Goal: Navigation & Orientation: Find specific page/section

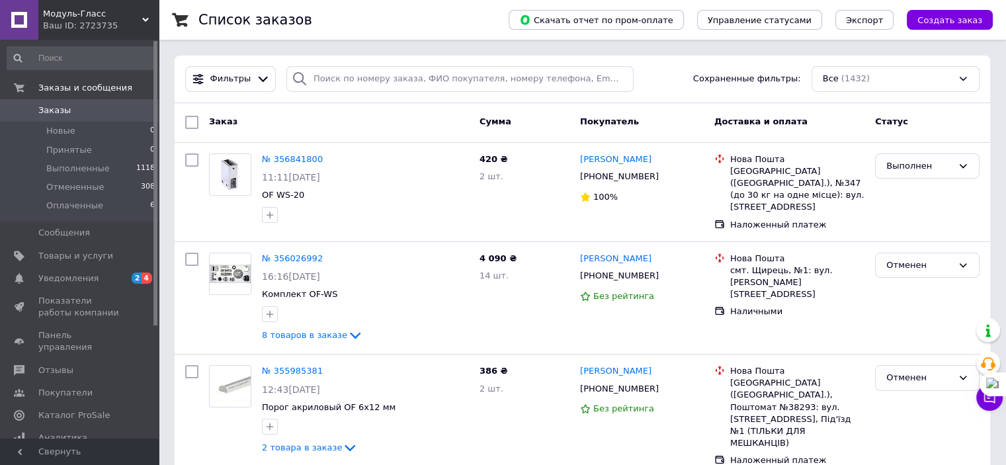
click at [126, 20] on div "Ваш ID: 2723735" at bounding box center [101, 26] width 116 height 12
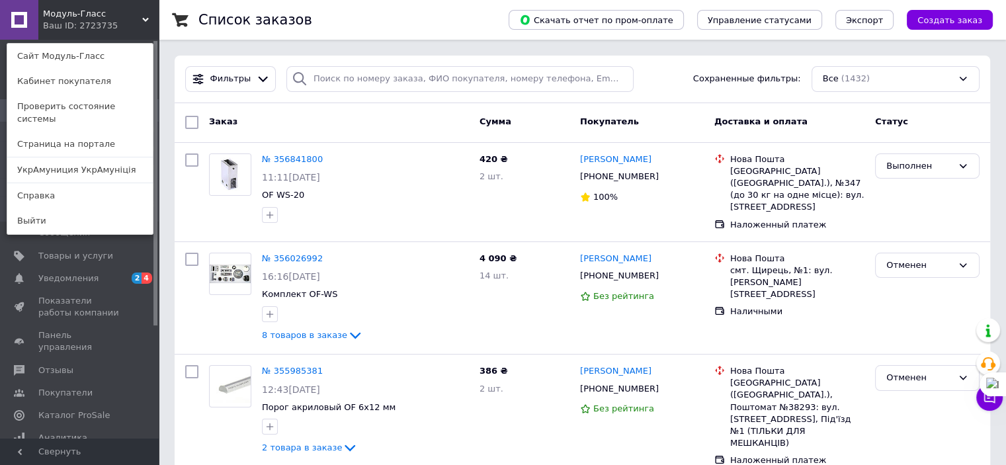
click at [90, 160] on link "УкрАмуниция УкрАмуніція" at bounding box center [79, 169] width 145 height 25
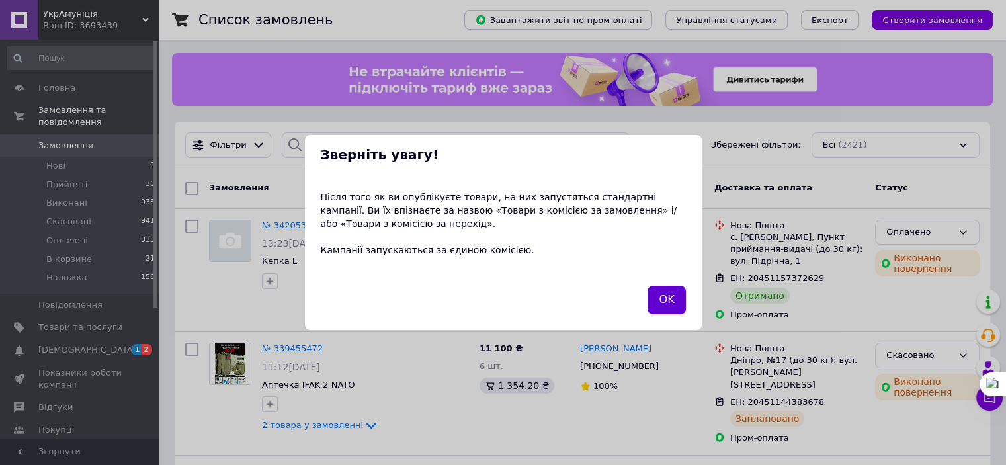
click at [673, 307] on button "OK" at bounding box center [666, 300] width 38 height 28
